Goal: Task Accomplishment & Management: Use online tool/utility

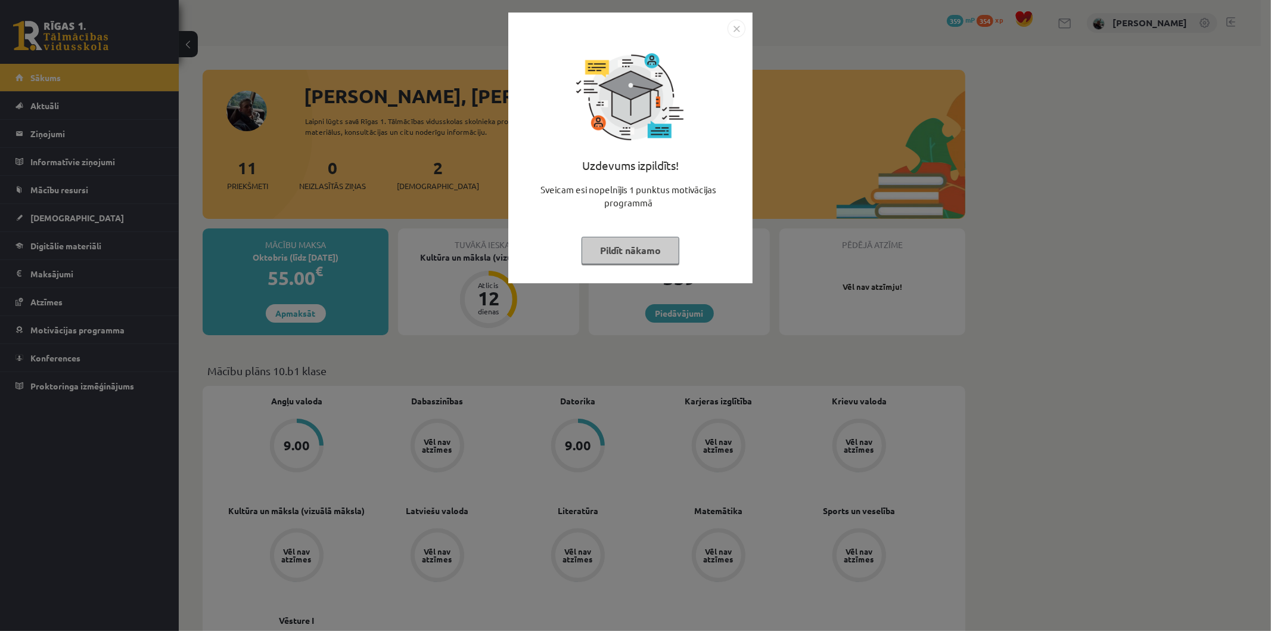
click at [641, 238] on button "Pildīt nākamo" at bounding box center [631, 250] width 98 height 27
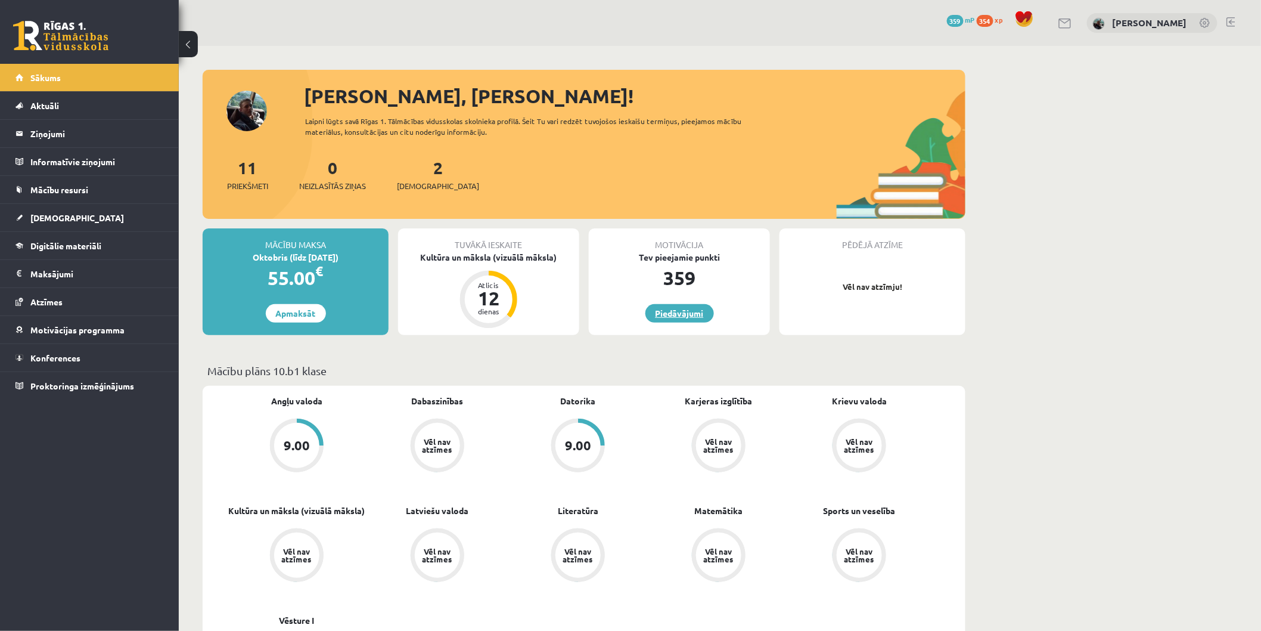
click at [699, 310] on link "Piedāvājumi" at bounding box center [679, 313] width 69 height 18
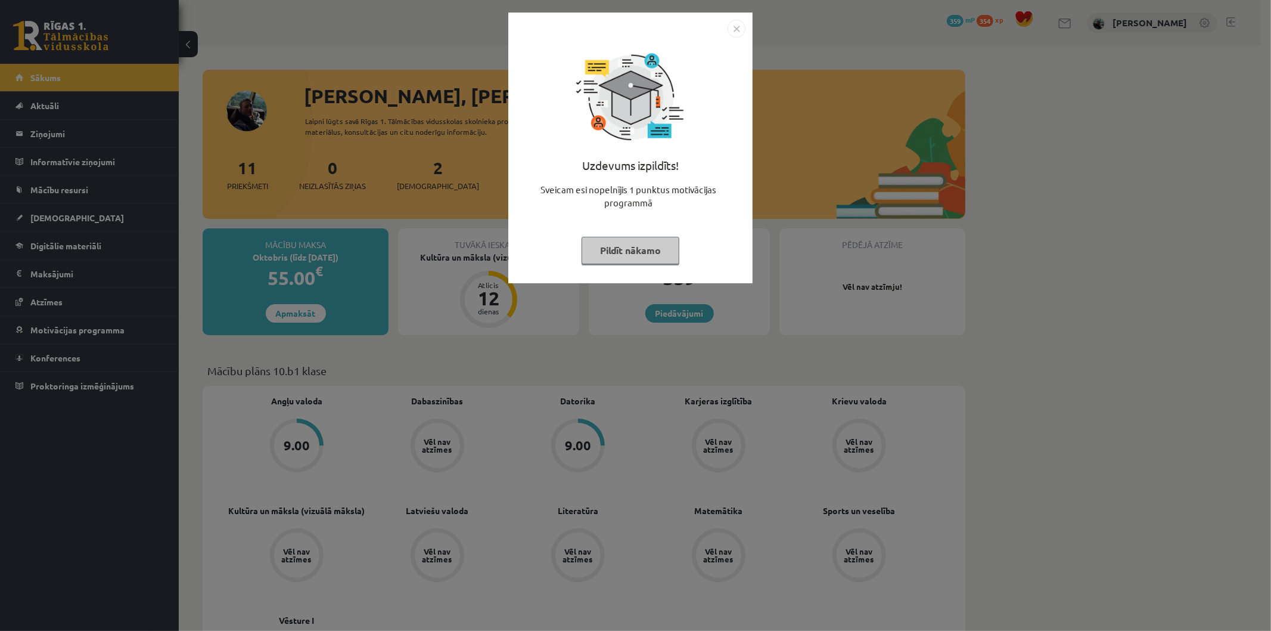
click at [741, 29] on img "Close" at bounding box center [737, 29] width 18 height 18
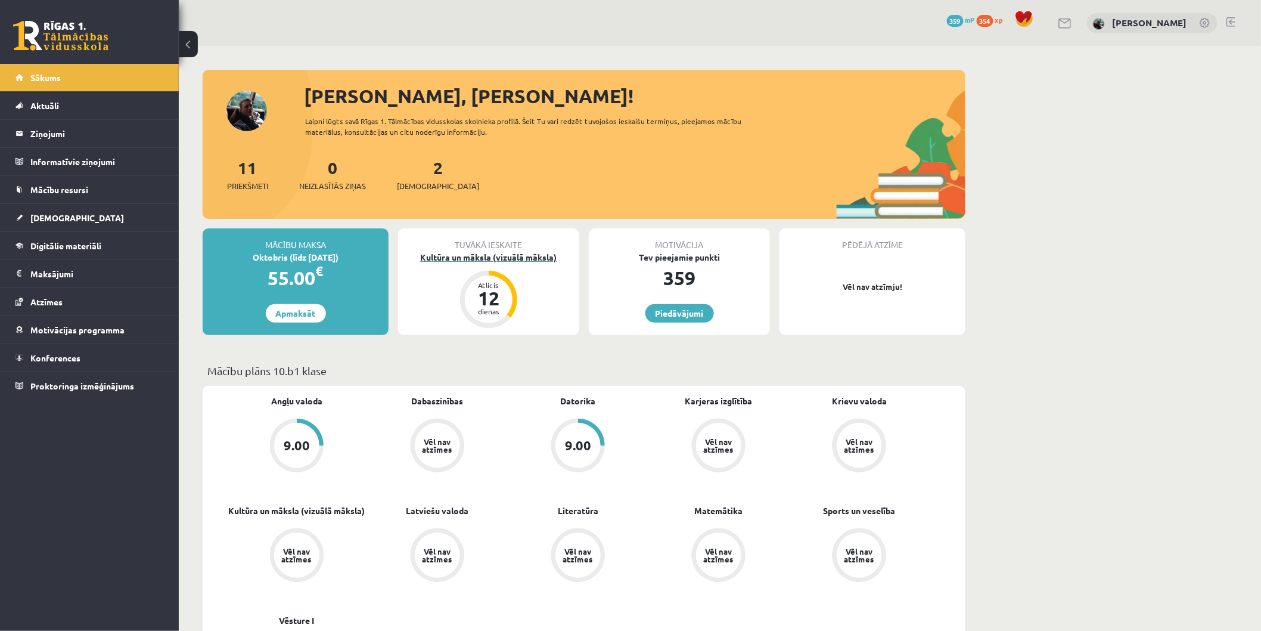
click at [528, 257] on div "Kultūra un māksla (vizuālā māksla)" at bounding box center [488, 257] width 181 height 13
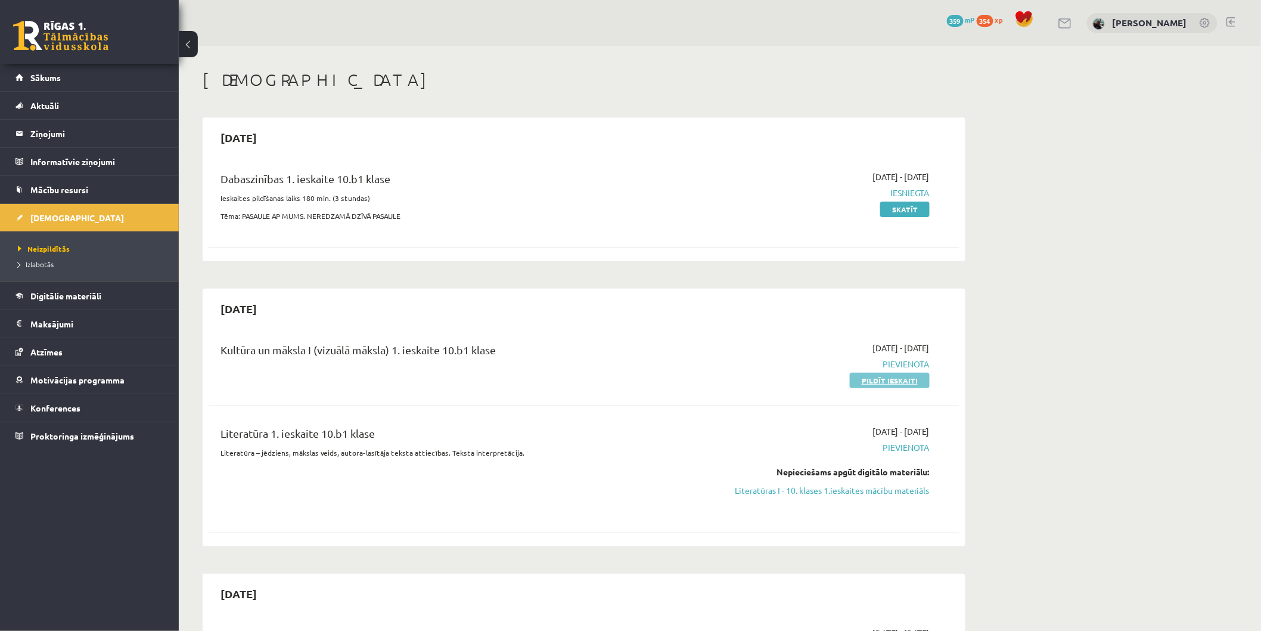
click at [886, 386] on link "Pildīt ieskaiti" at bounding box center [890, 380] width 80 height 15
